Goal: Communication & Community: Share content

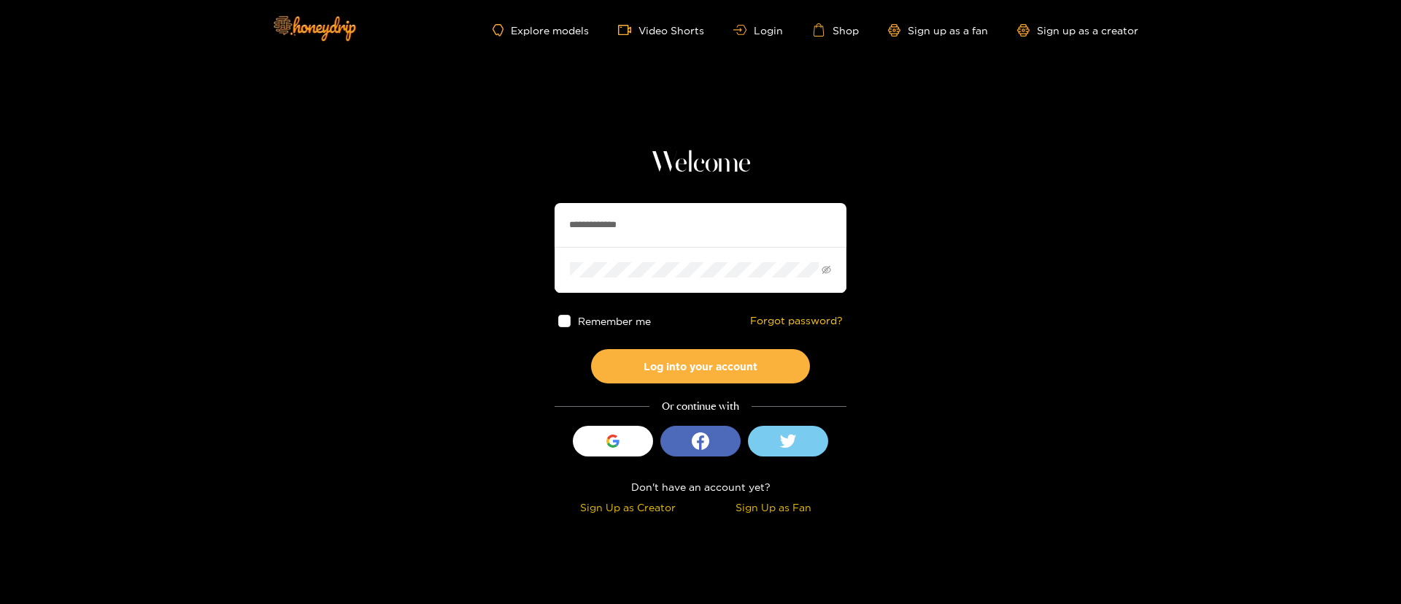
click at [684, 233] on input "**********" at bounding box center [701, 225] width 292 height 44
click at [1385, 342] on section "**********" at bounding box center [700, 259] width 1401 height 519
click at [638, 212] on input "**********" at bounding box center [701, 225] width 292 height 44
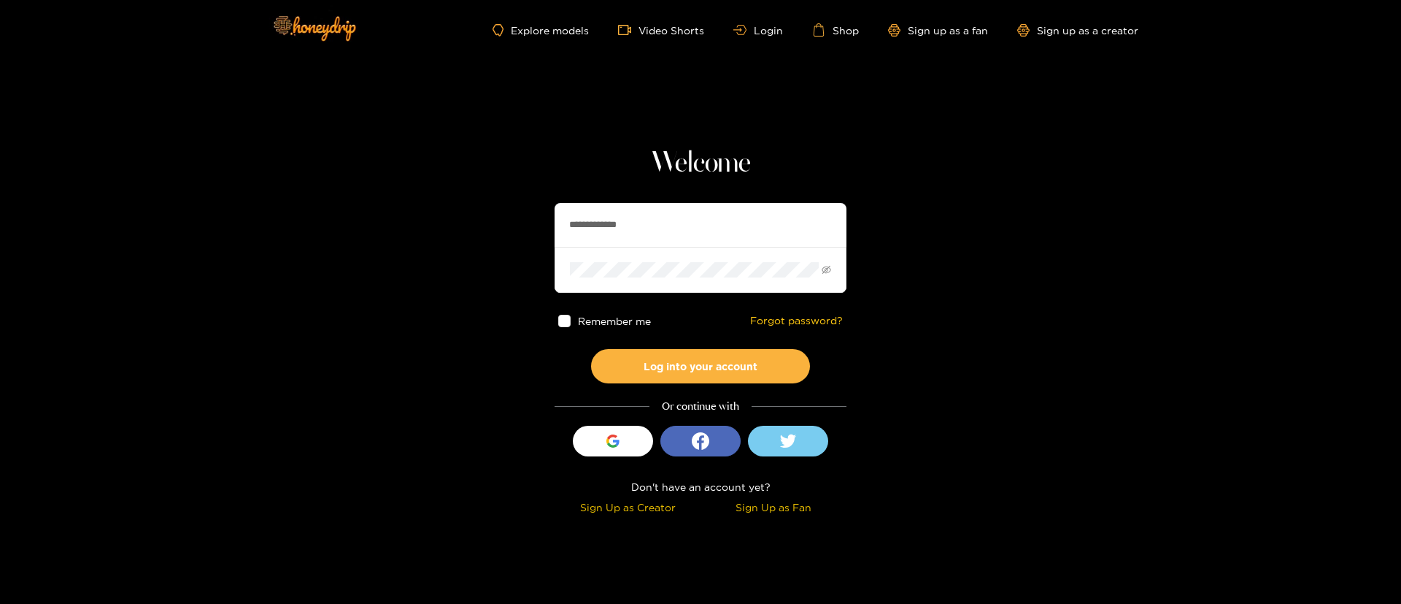
click at [638, 212] on input "**********" at bounding box center [701, 225] width 292 height 44
type input "********"
click at [728, 343] on div "Remember me Forgot password?" at bounding box center [701, 321] width 292 height 56
click at [718, 363] on button "Log into your account" at bounding box center [700, 366] width 219 height 34
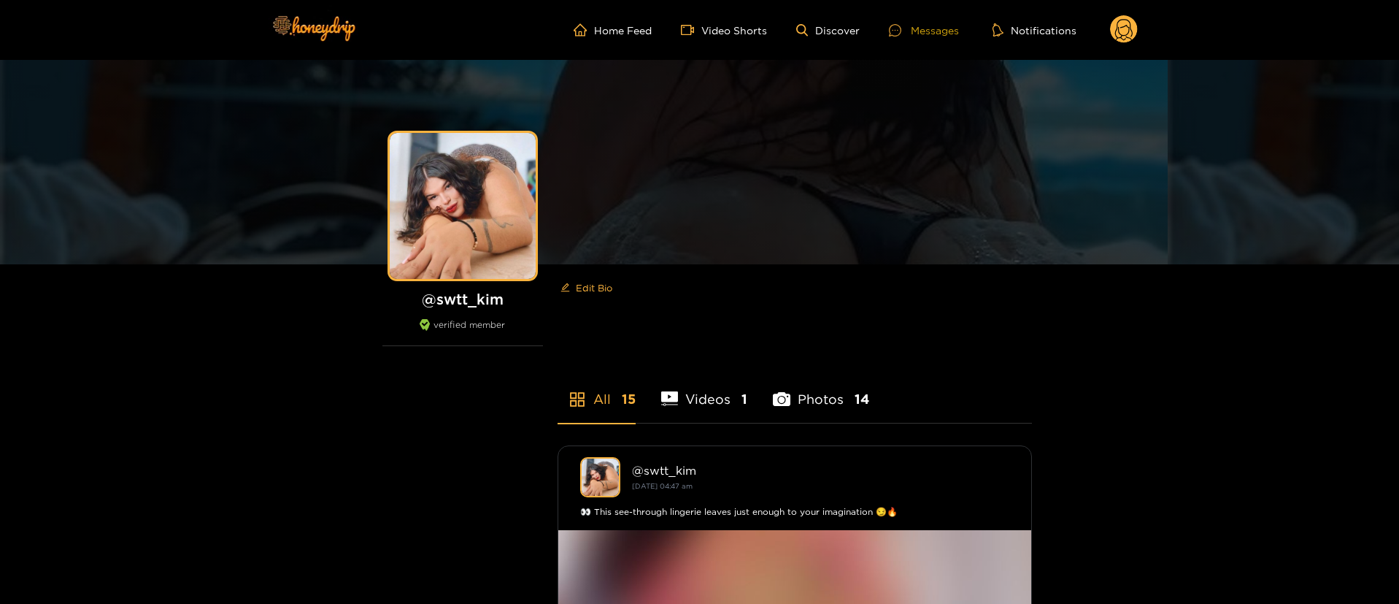
click at [927, 35] on div "Messages" at bounding box center [924, 30] width 70 height 17
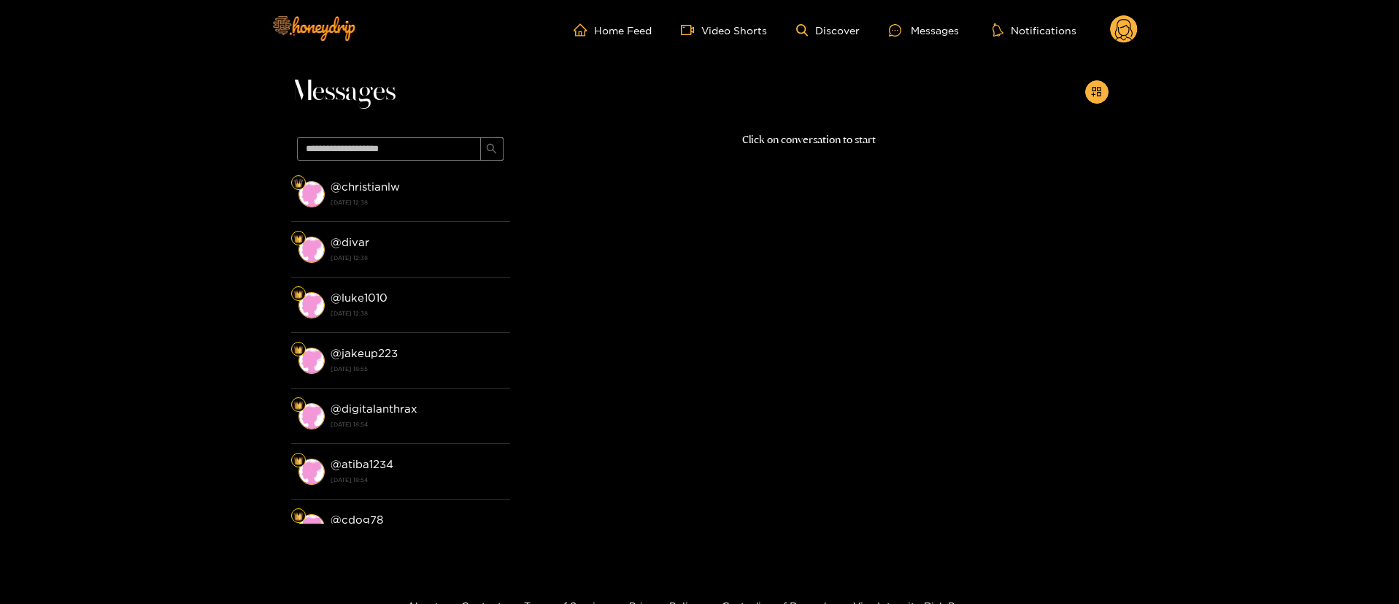
click at [1123, 28] on circle at bounding box center [1124, 29] width 28 height 28
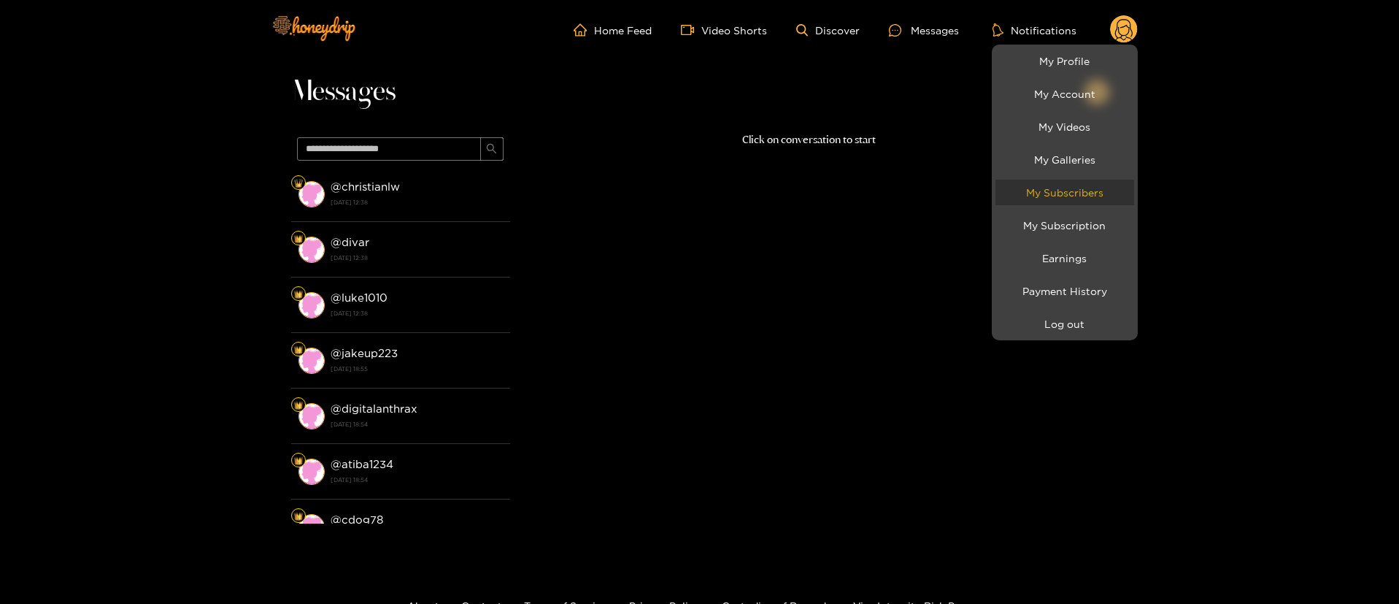
click at [1086, 204] on link "My Subscribers" at bounding box center [1065, 193] width 139 height 26
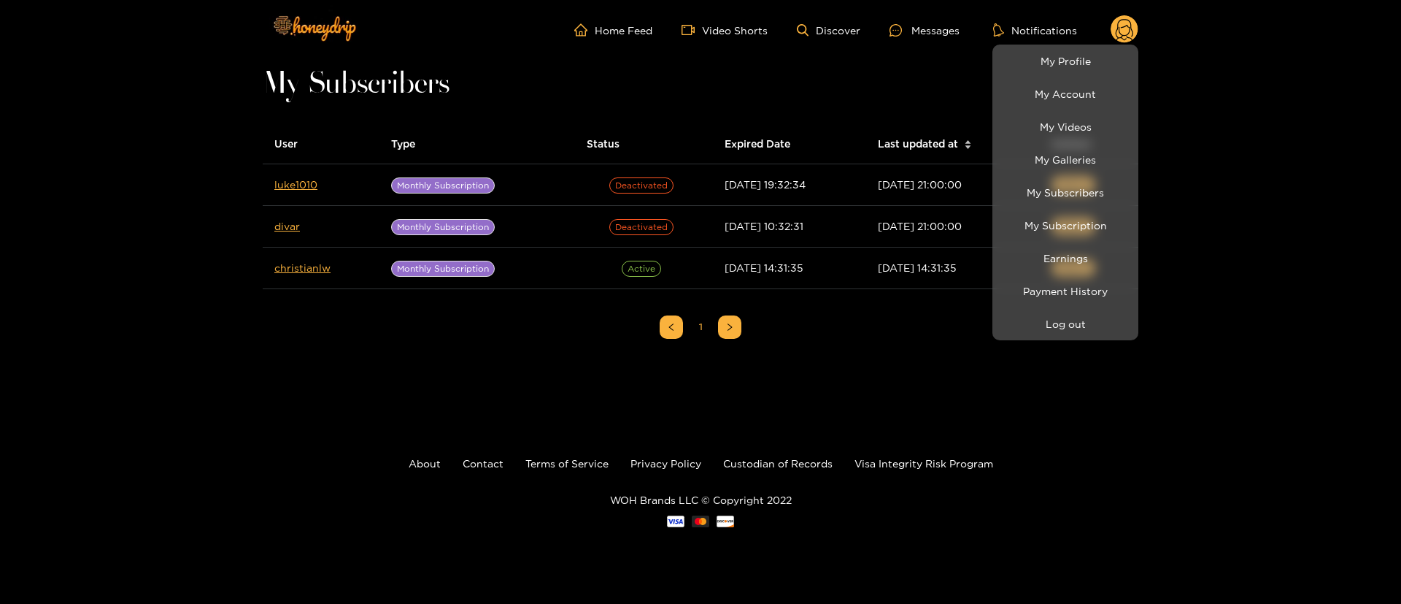
click at [389, 377] on div at bounding box center [700, 302] width 1401 height 604
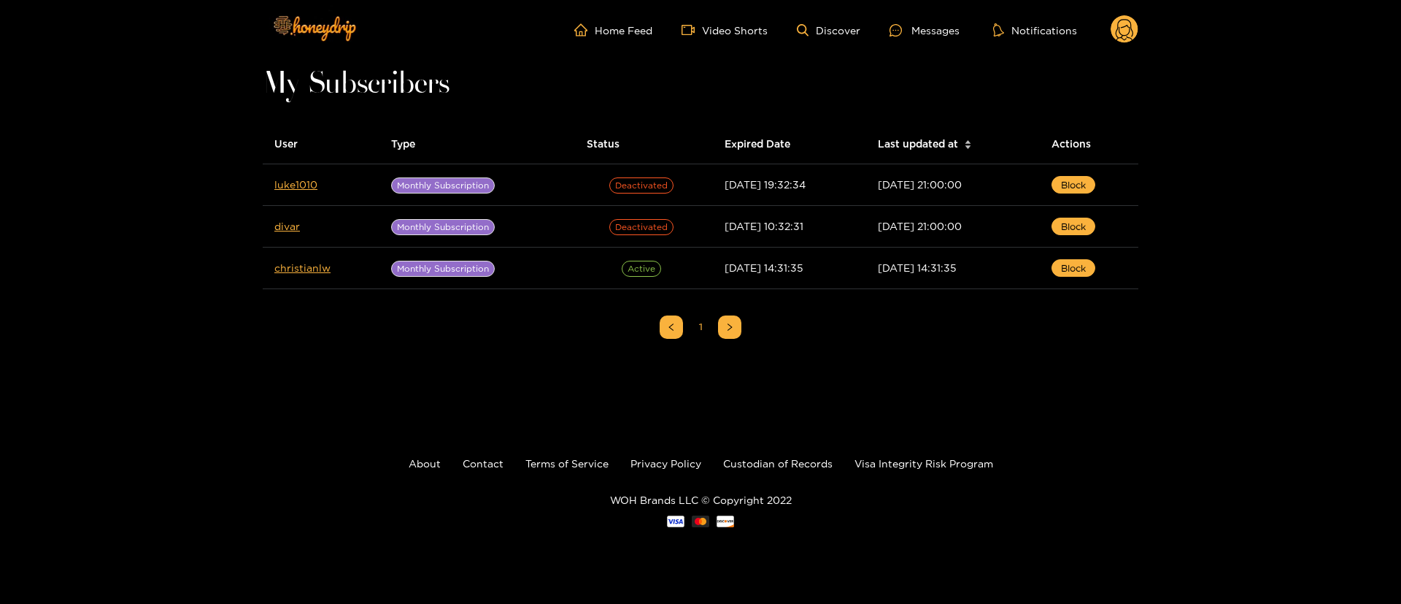
click at [1134, 26] on circle at bounding box center [1125, 29] width 28 height 28
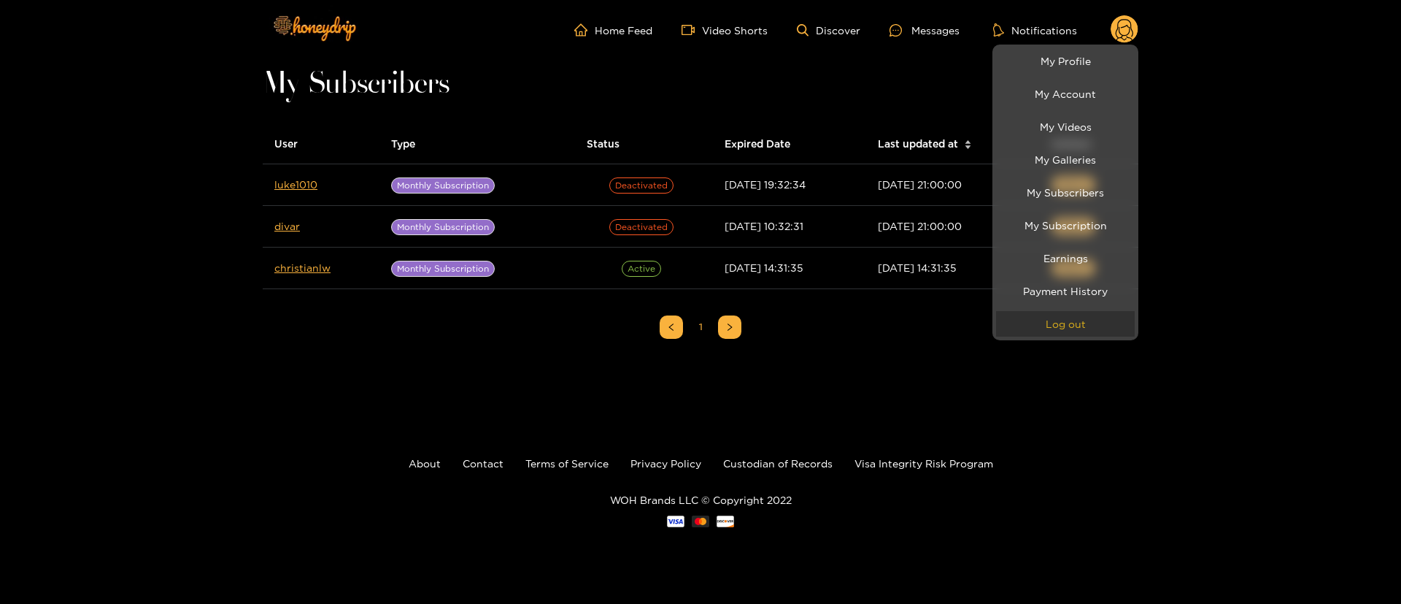
click at [1091, 331] on button "Log out" at bounding box center [1065, 324] width 139 height 26
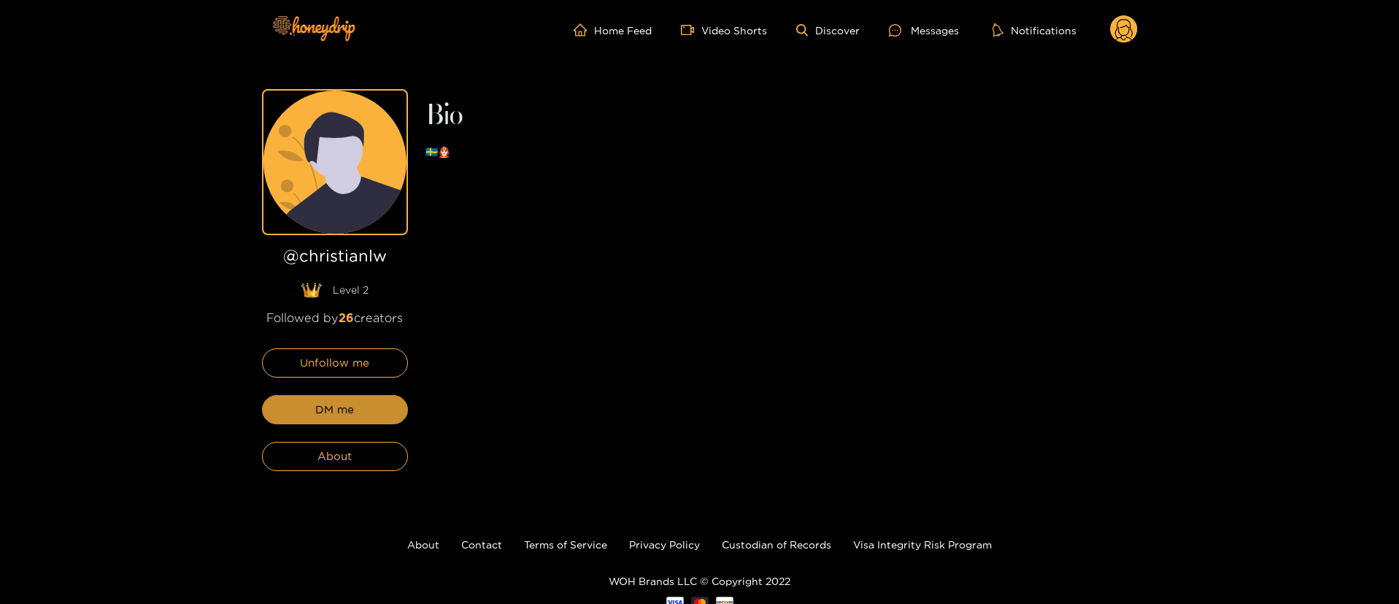
click at [361, 404] on button "DM me" at bounding box center [335, 409] width 146 height 29
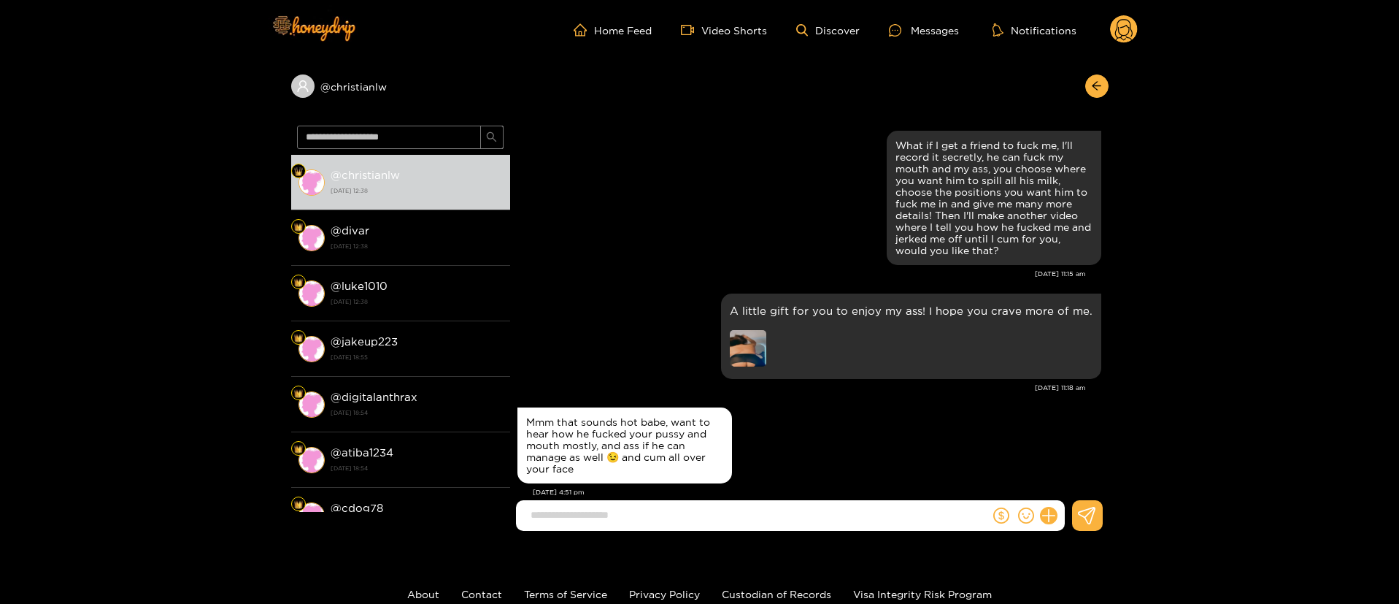
scroll to position [2734, 0]
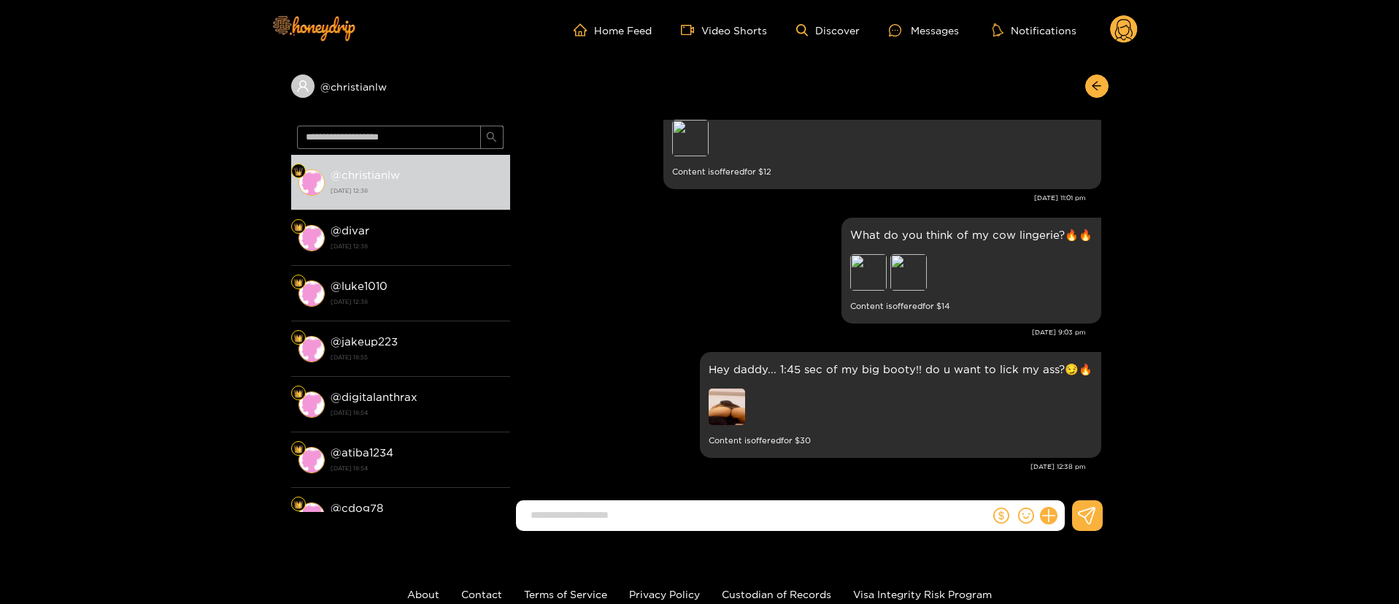
click at [605, 330] on div "[DATE] 9:03 pm" at bounding box center [801, 332] width 569 height 10
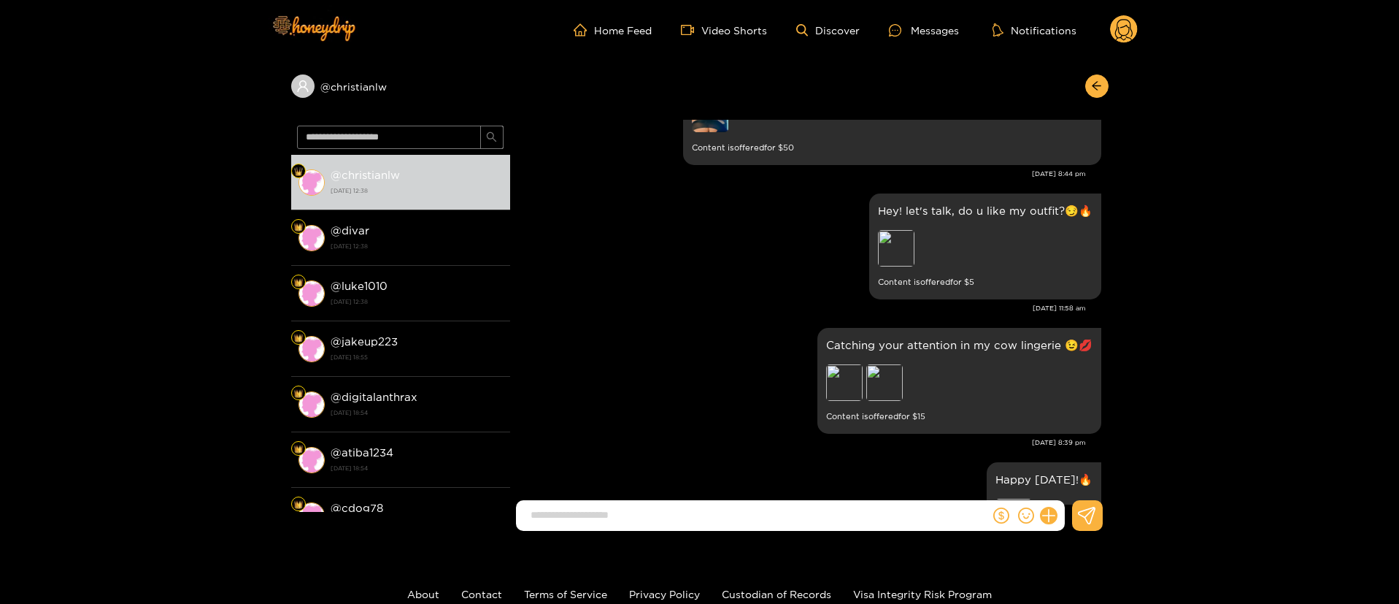
scroll to position [0, 0]
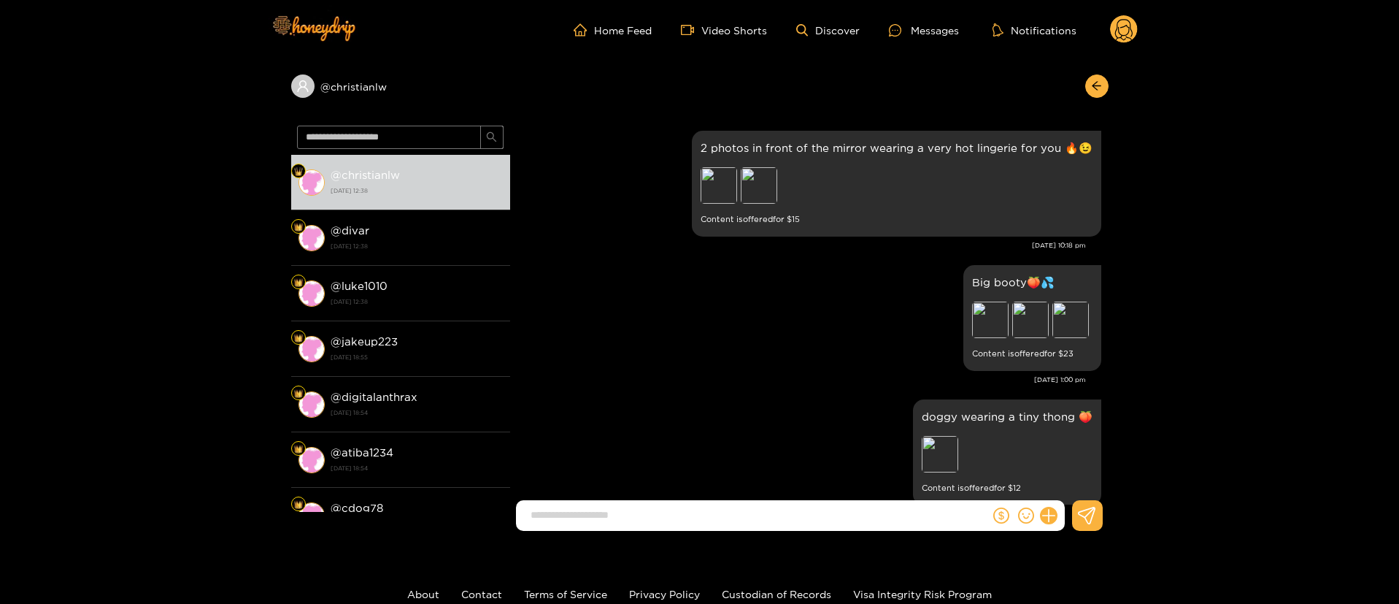
click at [694, 374] on div "[DATE] 1:00 pm" at bounding box center [801, 379] width 569 height 10
click at [807, 147] on p "2 photos in front of the mirror wearing a very hot lingerie for you 🔥😉" at bounding box center [897, 147] width 392 height 17
copy p "2 photos in front of the mirror wearing a very hot lingerie for you 🔥😉"
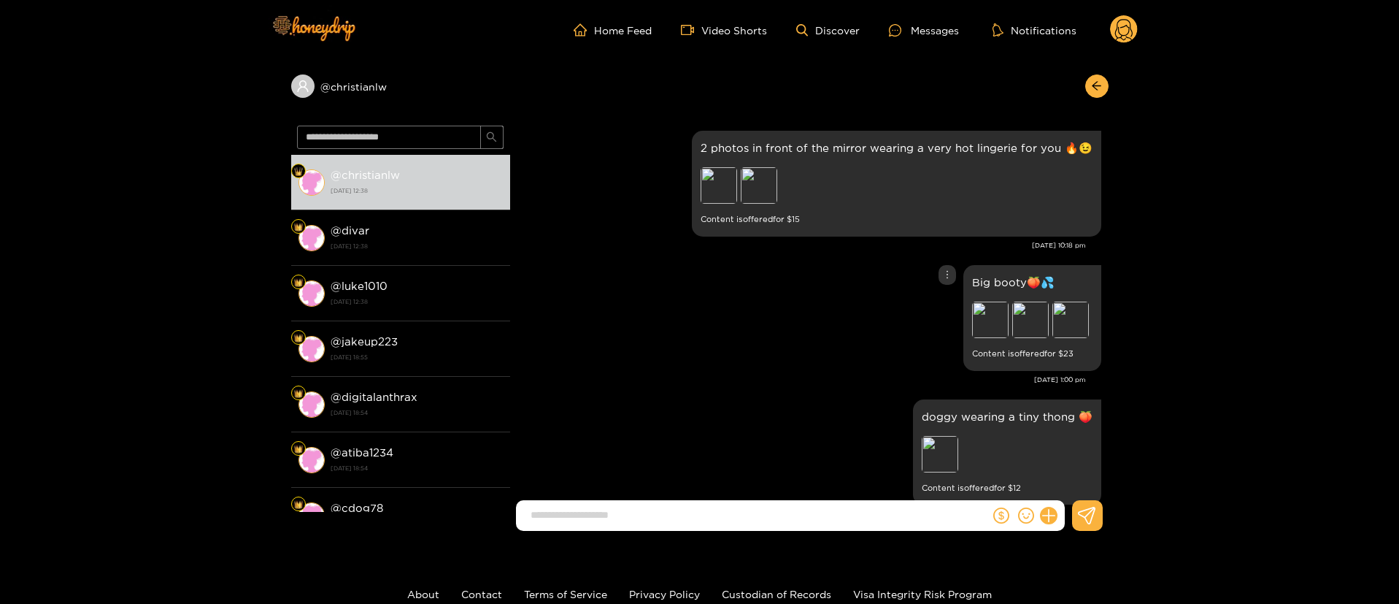
click at [784, 336] on div "Big booty🍑💦 Preview Preview Preview Content is offered for $ 23" at bounding box center [809, 317] width 584 height 113
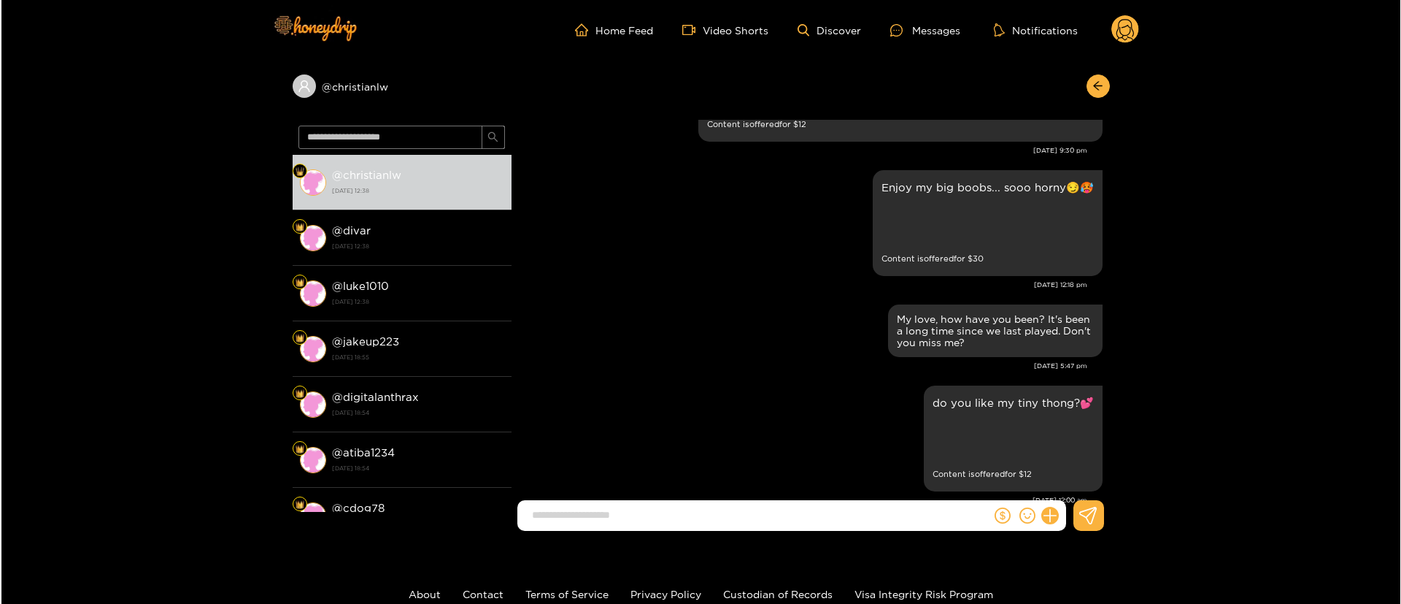
scroll to position [3066, 0]
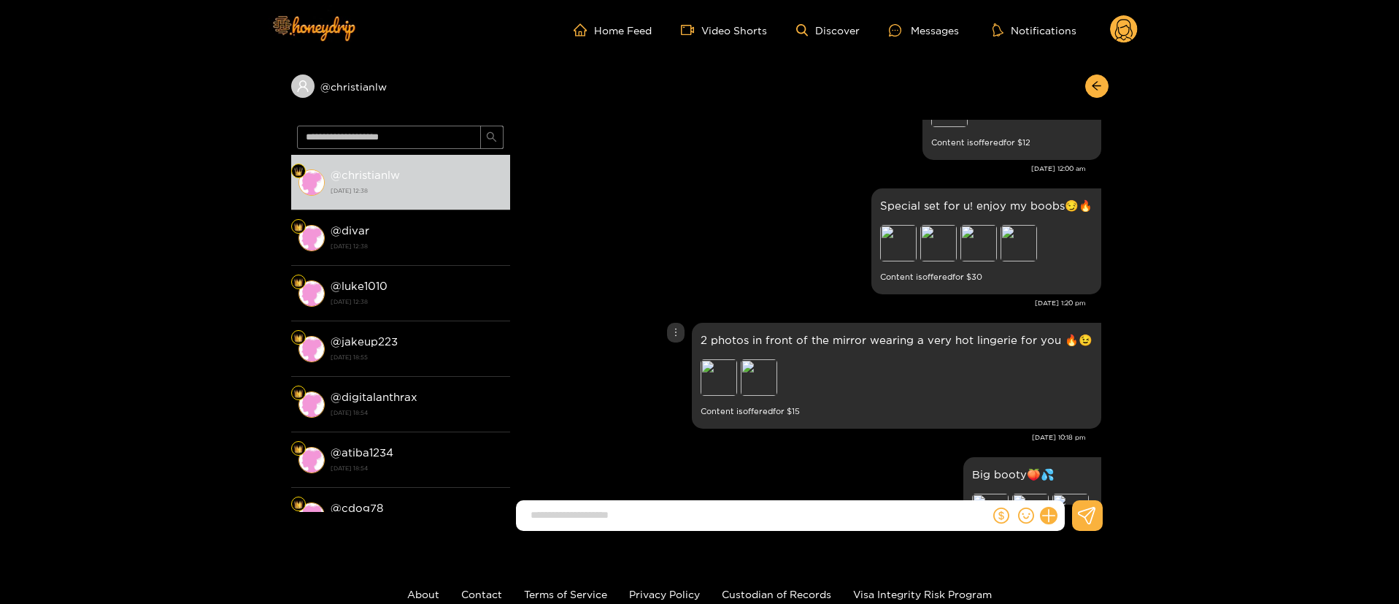
click at [718, 340] on p "2 photos in front of the mirror wearing a very hot lingerie for you 🔥😉" at bounding box center [897, 339] width 392 height 17
copy p "2 photos in front of the mirror wearing a very hot lingerie for you 🔥😉"
click at [755, 335] on p "2 photos in front of the mirror wearing a very hot lingerie for you 🔥😉" at bounding box center [897, 339] width 392 height 17
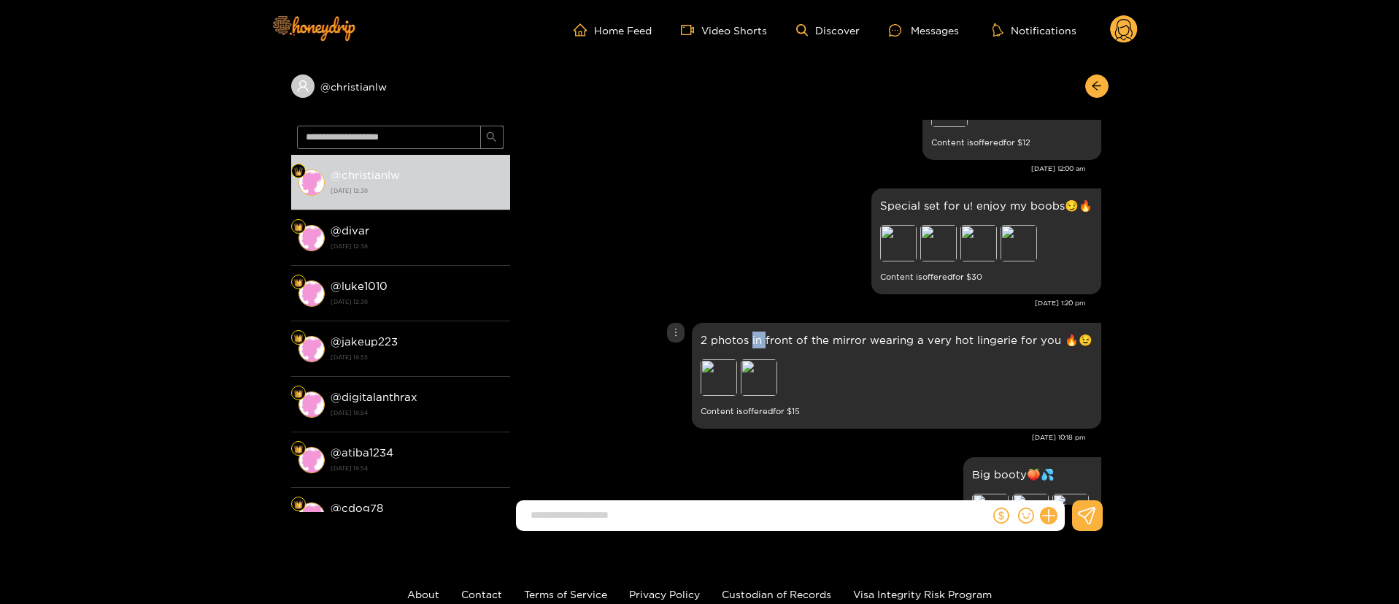
click at [755, 335] on p "2 photos in front of the mirror wearing a very hot lingerie for you 🔥😉" at bounding box center [897, 339] width 392 height 17
click at [672, 339] on div at bounding box center [676, 333] width 18 height 20
click at [670, 364] on div "Unsend" at bounding box center [680, 362] width 36 height 15
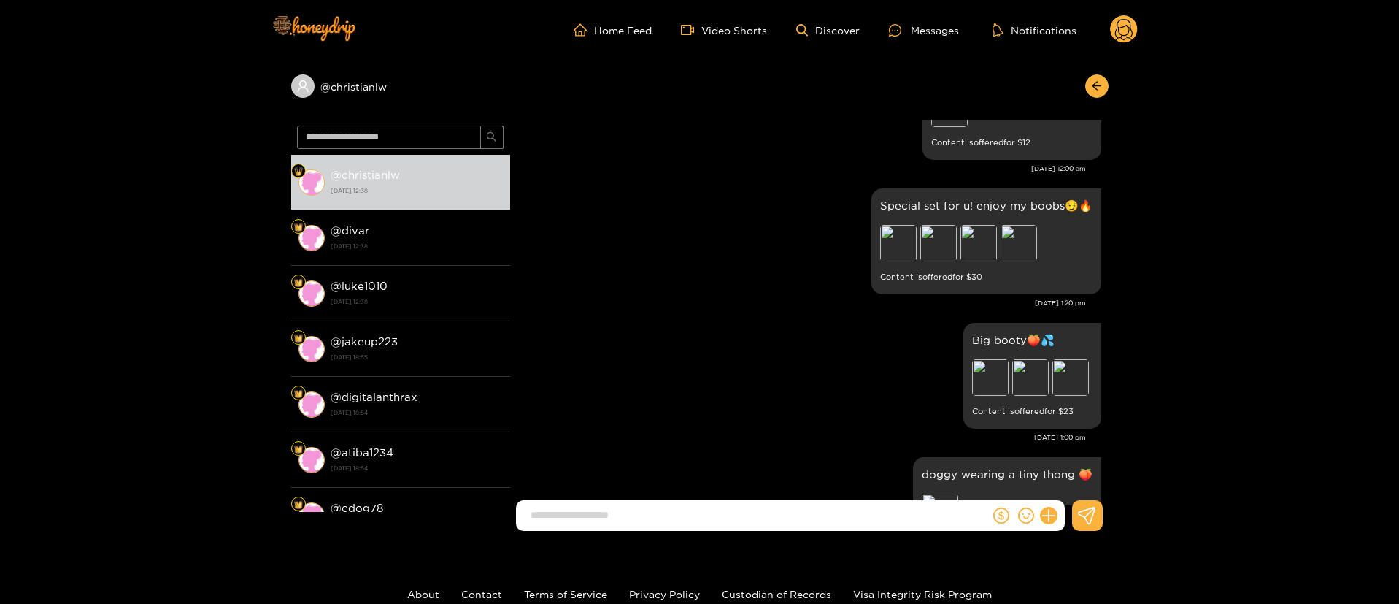
click at [1062, 521] on div at bounding box center [1027, 515] width 74 height 31
click at [1049, 516] on icon at bounding box center [1049, 515] width 14 height 14
click at [1075, 490] on button at bounding box center [1075, 479] width 51 height 33
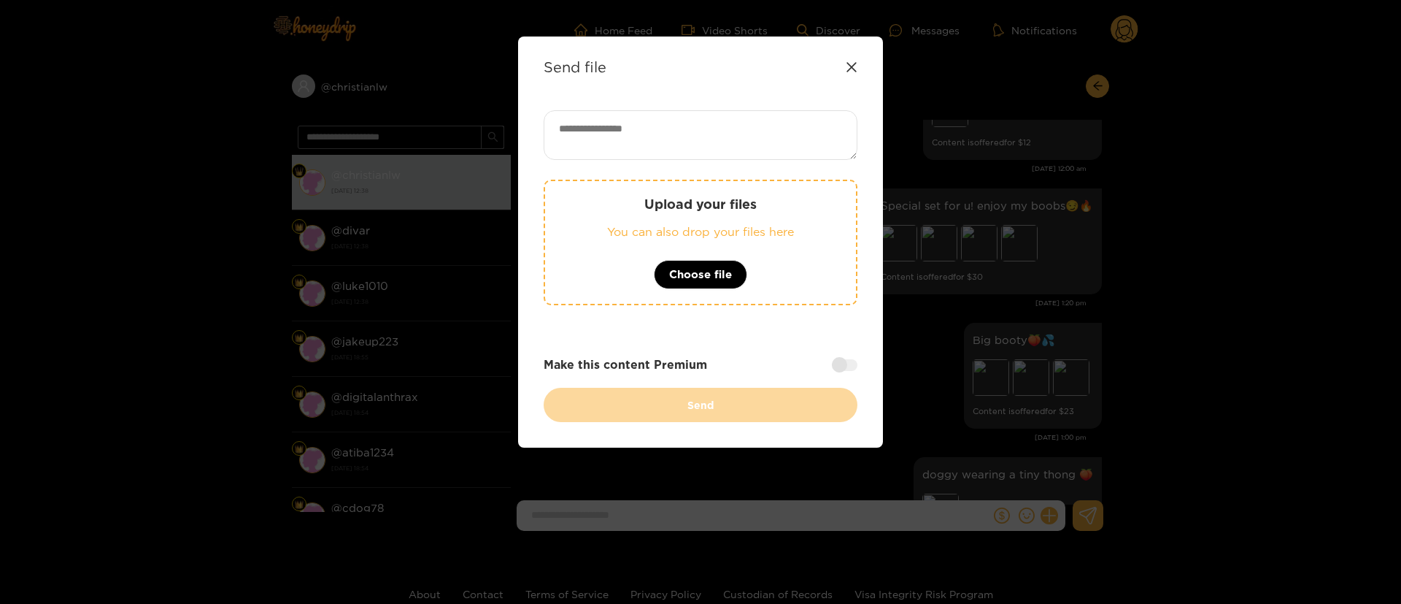
click at [736, 132] on textarea at bounding box center [701, 135] width 314 height 50
paste textarea "**********"
type textarea "**********"
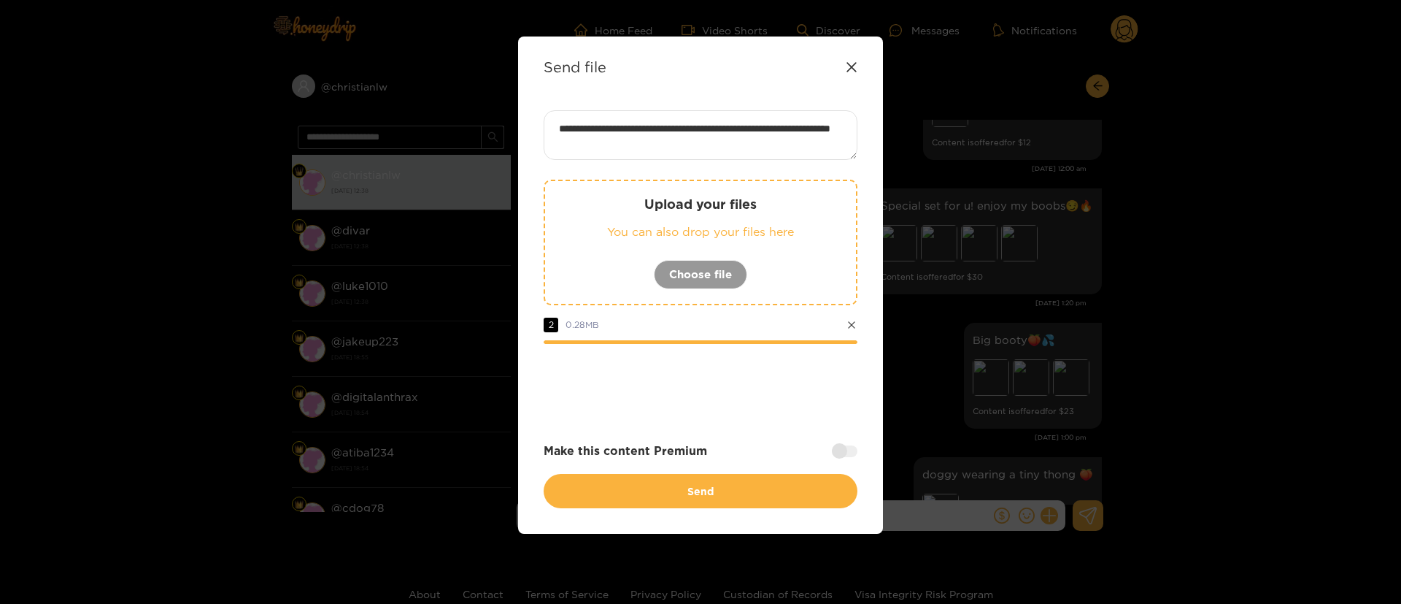
drag, startPoint x: 836, startPoint y: 451, endPoint x: 835, endPoint y: 469, distance: 18.3
click at [836, 451] on div at bounding box center [845, 451] width 26 height 12
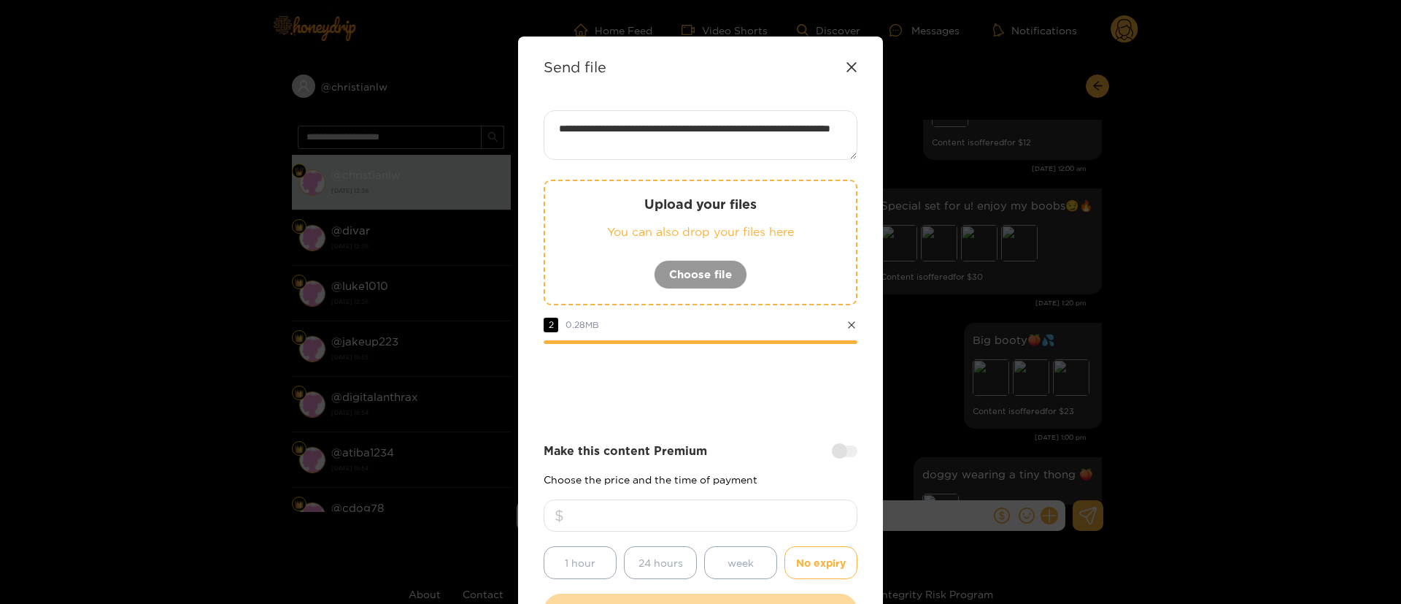
click at [815, 515] on input "number" at bounding box center [701, 515] width 314 height 32
type input "**"
click at [743, 442] on div "Make this content Premium" at bounding box center [701, 450] width 314 height 17
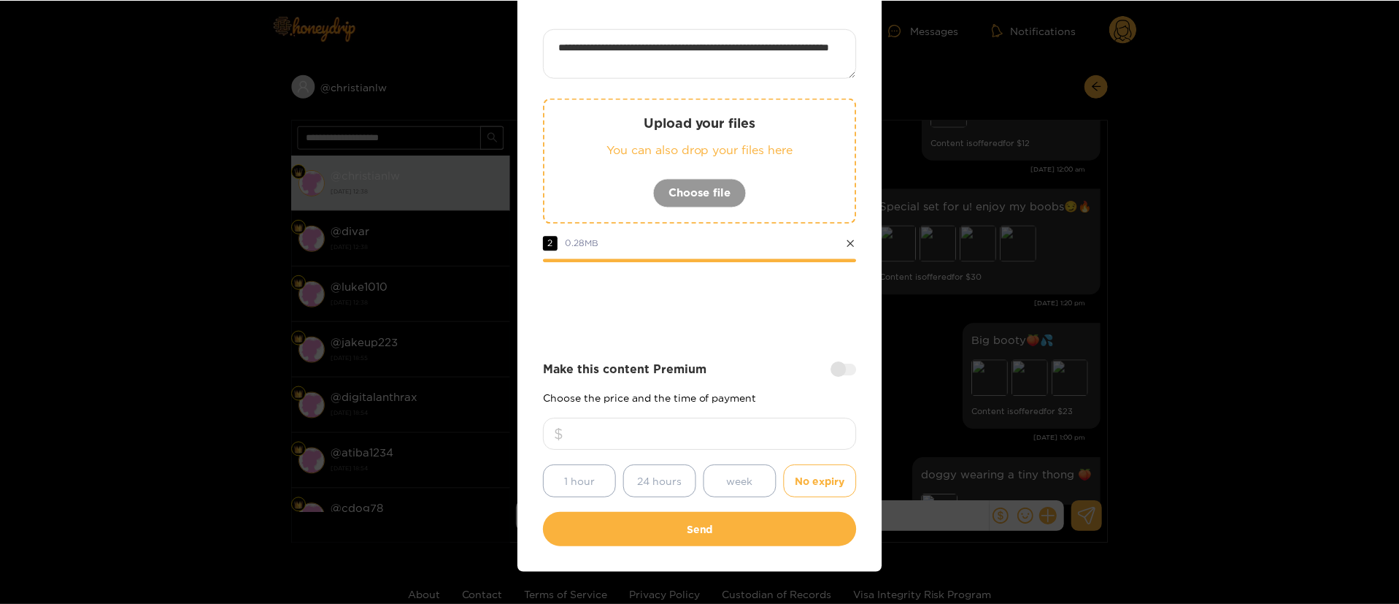
scroll to position [108, 0]
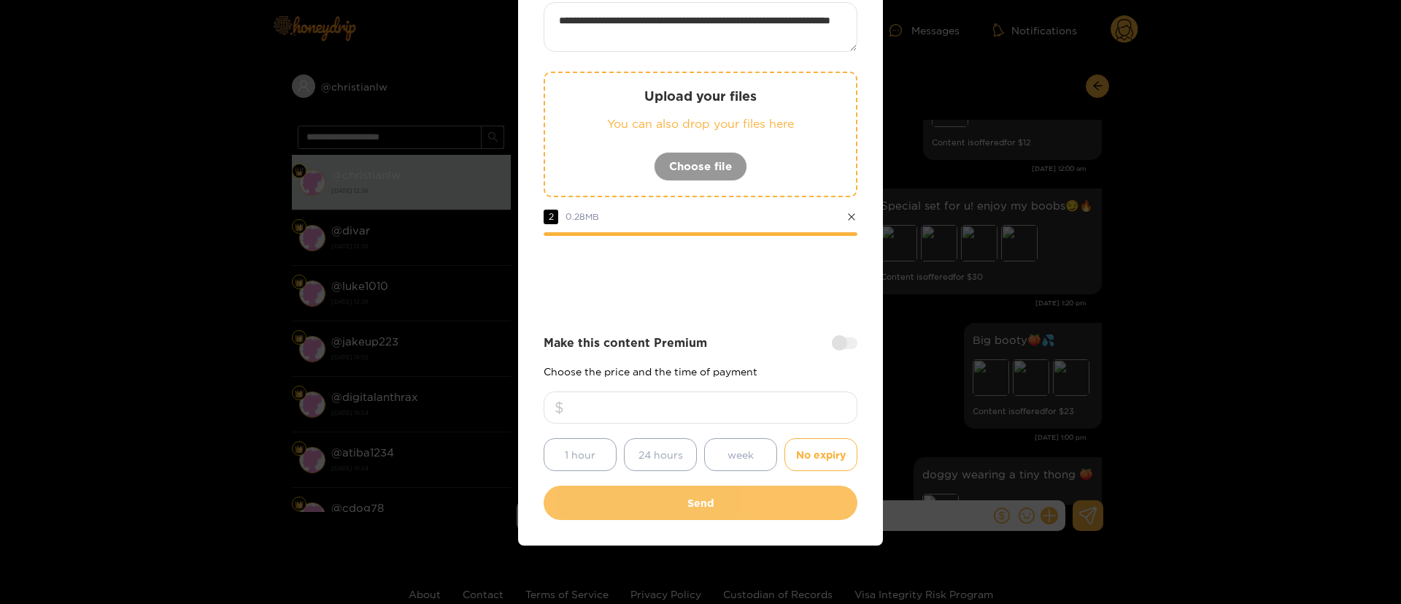
click at [735, 495] on button "Send" at bounding box center [701, 502] width 314 height 34
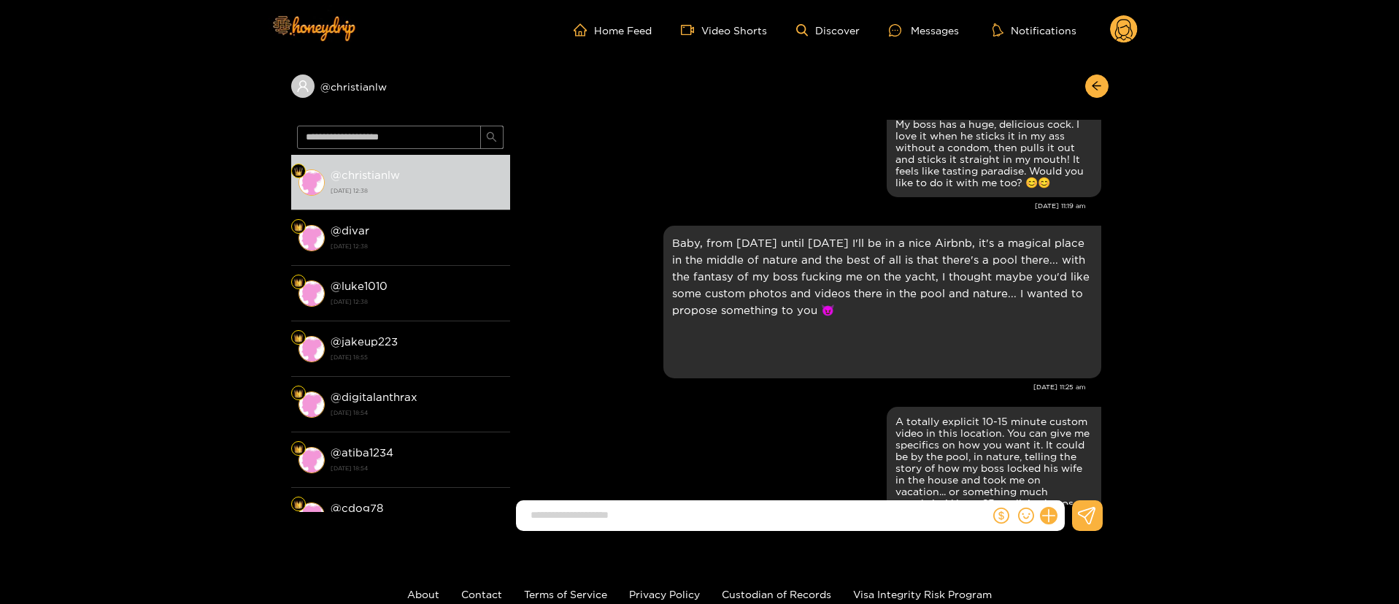
scroll to position [2291, 0]
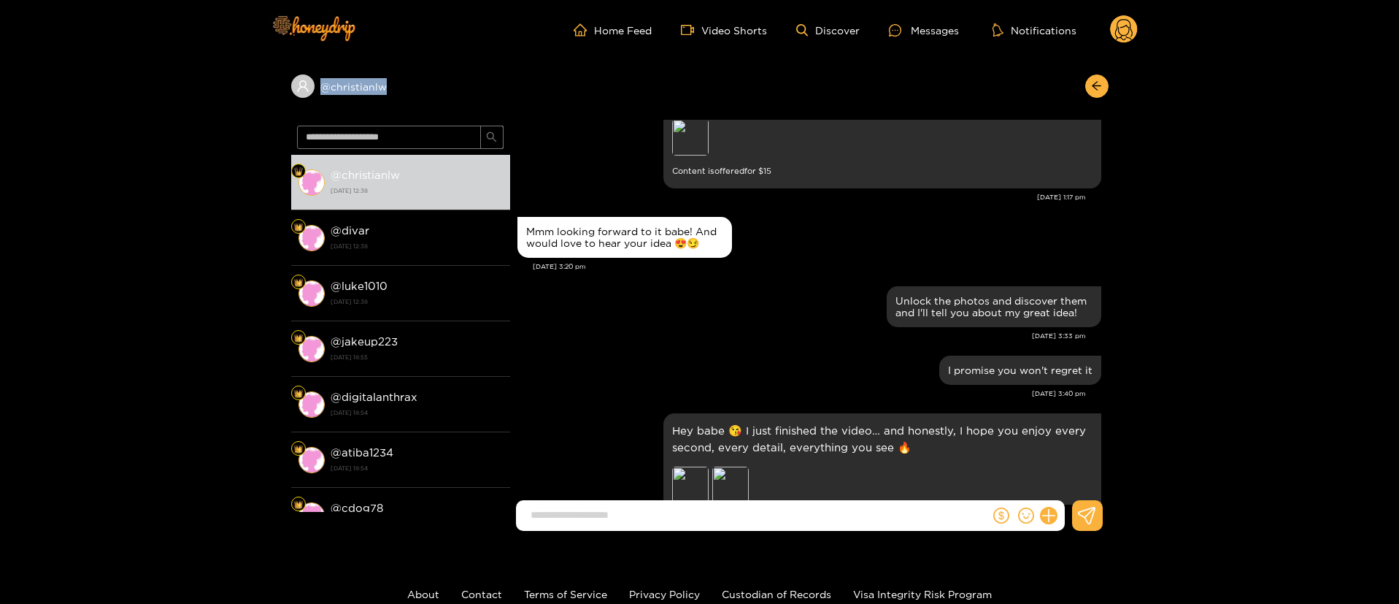
copy div "@ christianlw"
drag, startPoint x: 424, startPoint y: 103, endPoint x: 498, endPoint y: 39, distance: 97.8
click at [330, 112] on div "@ christianlw" at bounding box center [699, 90] width 817 height 60
